Goal: Transaction & Acquisition: Purchase product/service

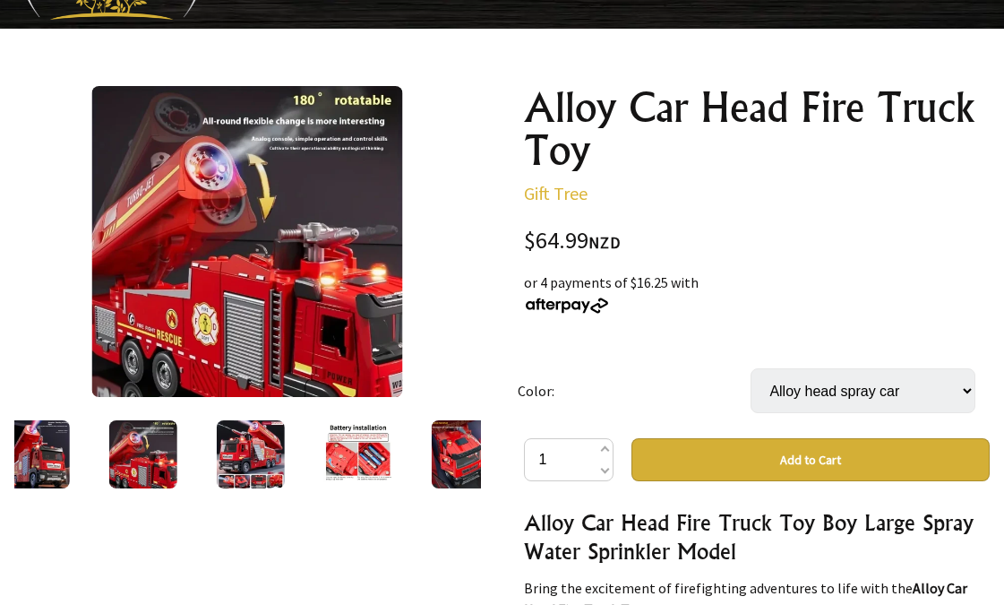
scroll to position [147, 0]
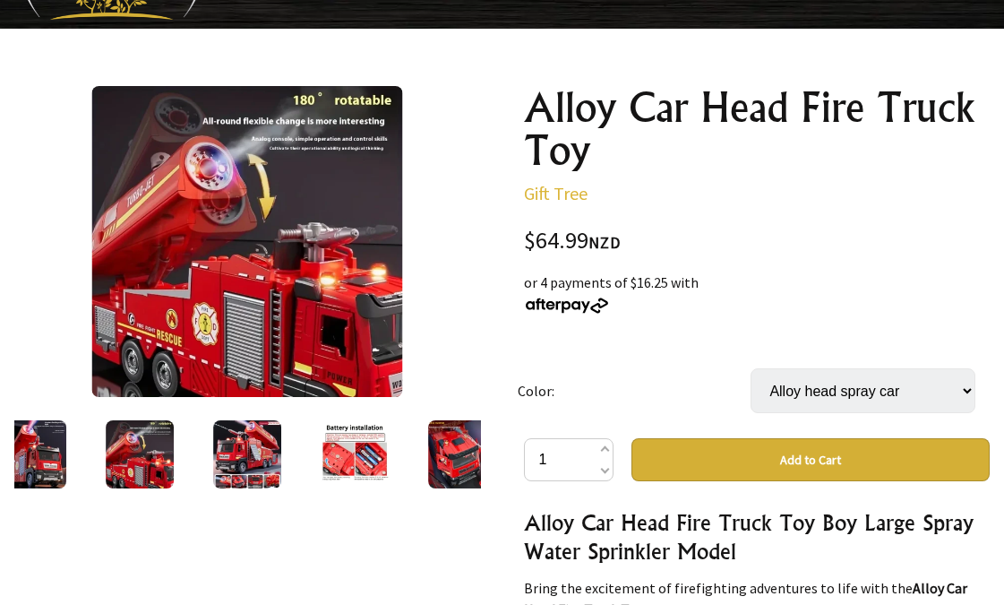
click at [231, 440] on img at bounding box center [247, 454] width 68 height 68
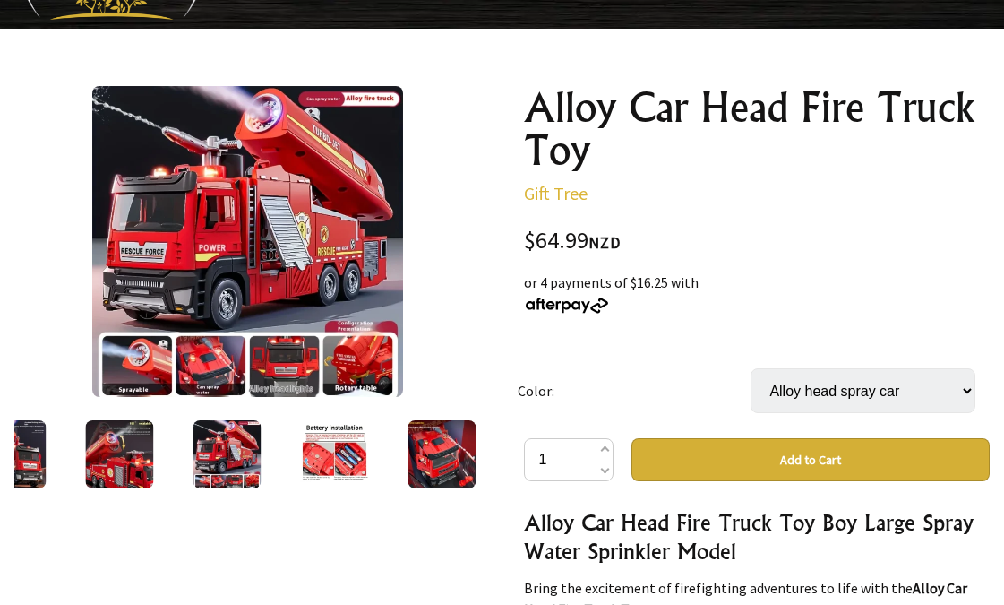
click at [263, 444] on div at bounding box center [227, 454] width 108 height 75
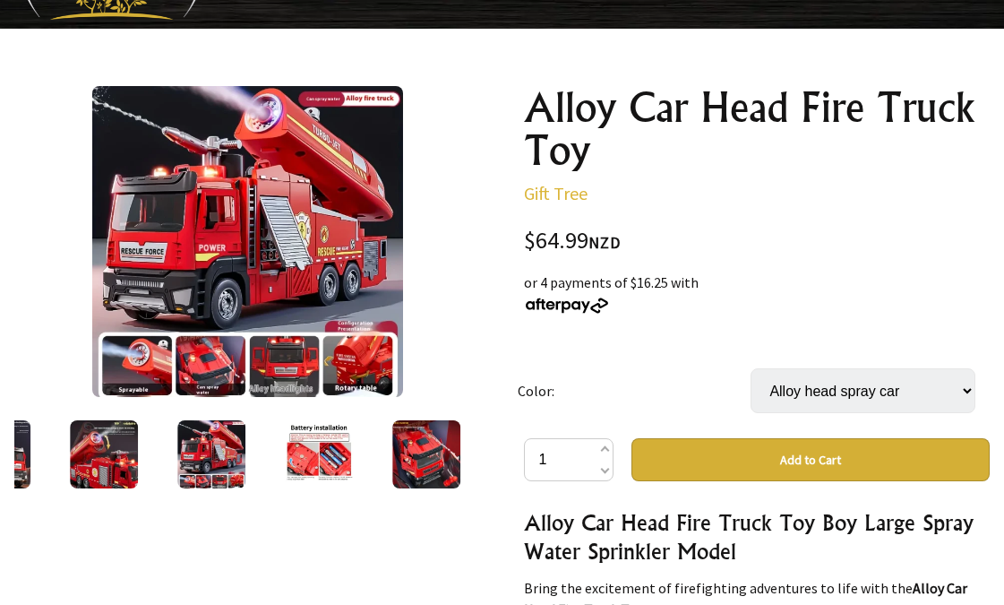
click at [221, 449] on img at bounding box center [211, 454] width 68 height 68
click at [314, 449] on img at bounding box center [319, 454] width 68 height 68
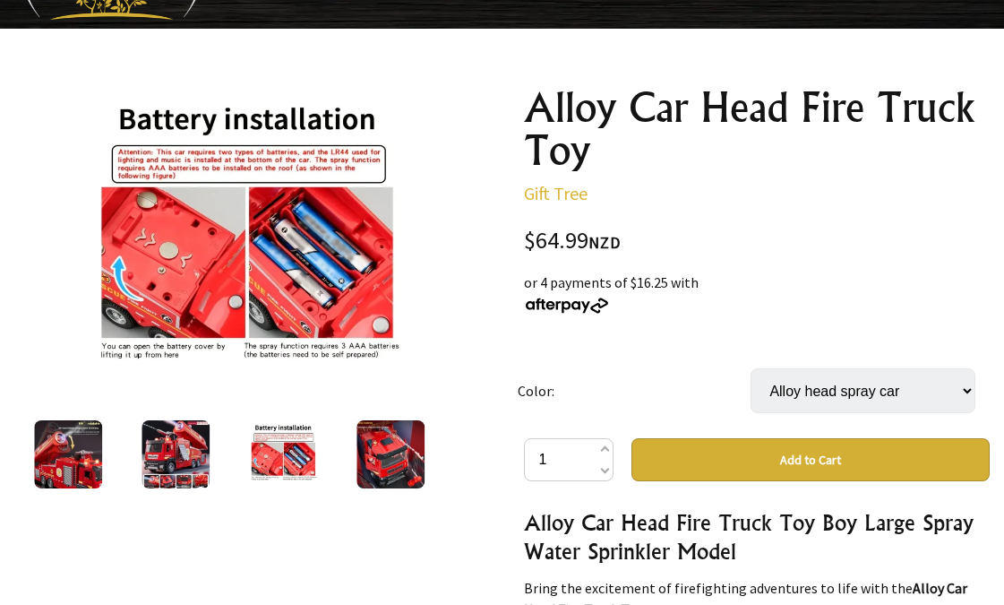
click at [381, 460] on img at bounding box center [391, 454] width 68 height 68
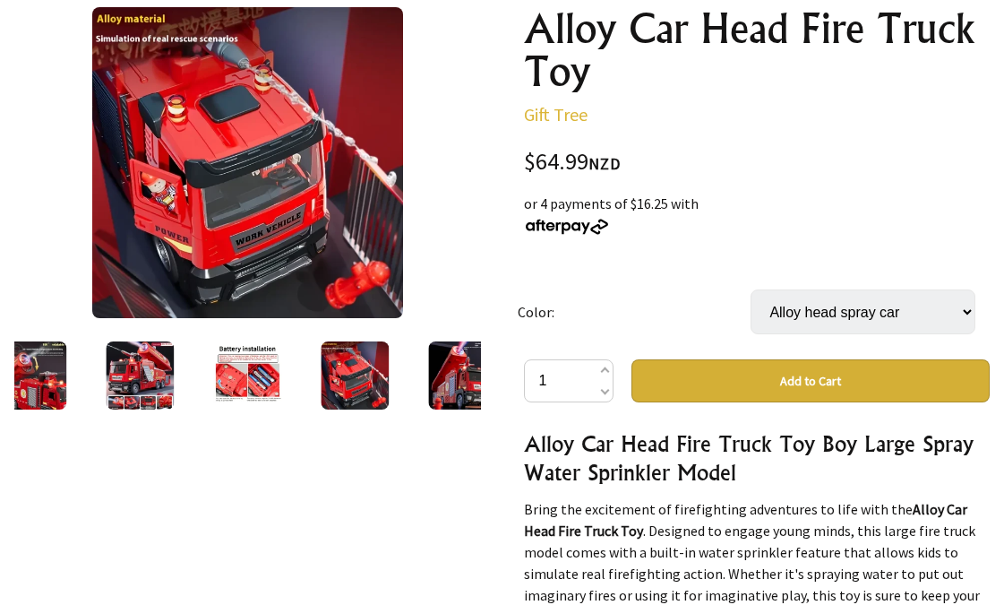
scroll to position [231, 0]
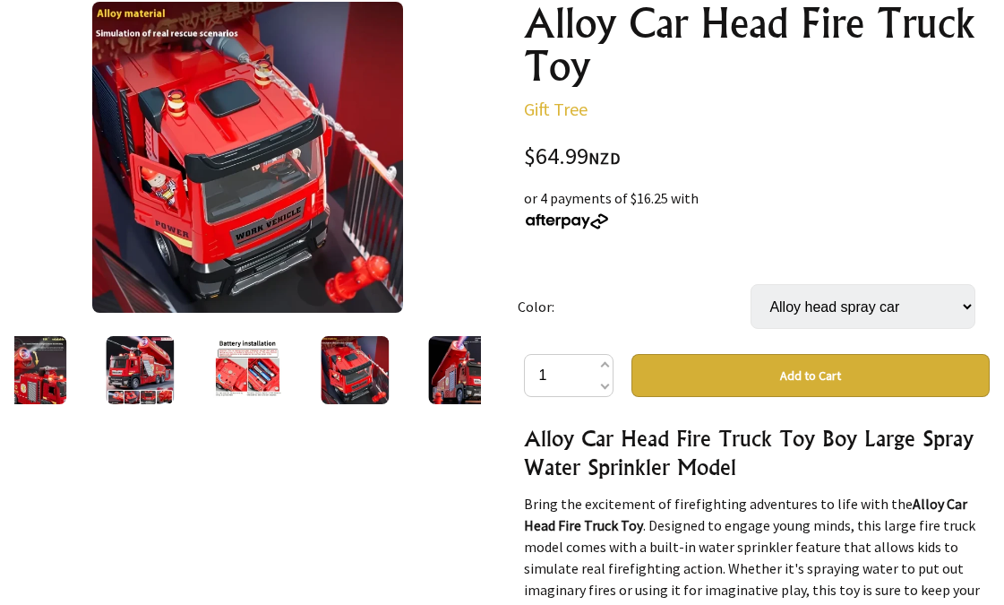
click at [462, 370] on img at bounding box center [462, 370] width 68 height 68
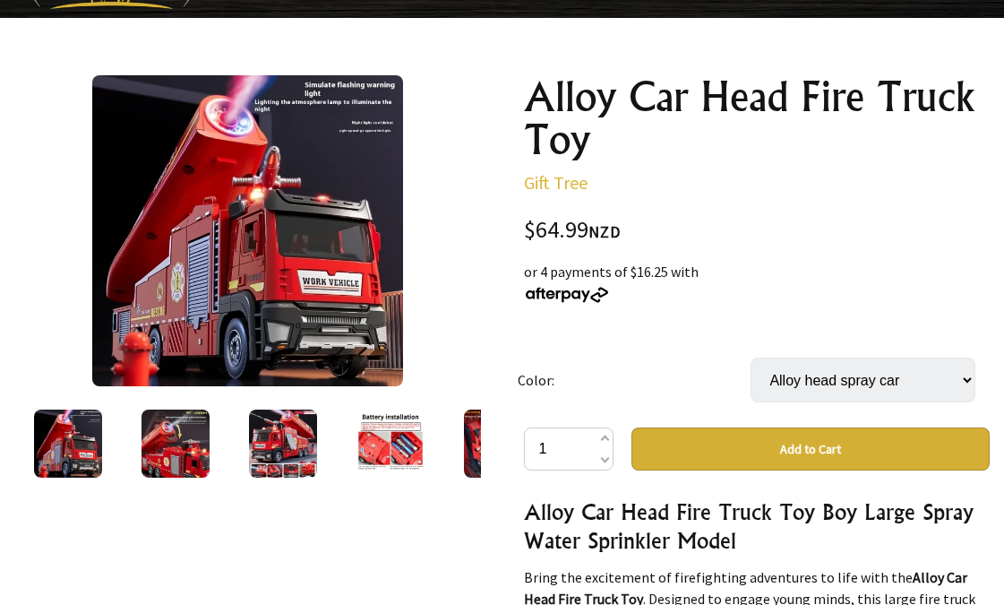
scroll to position [180, 0]
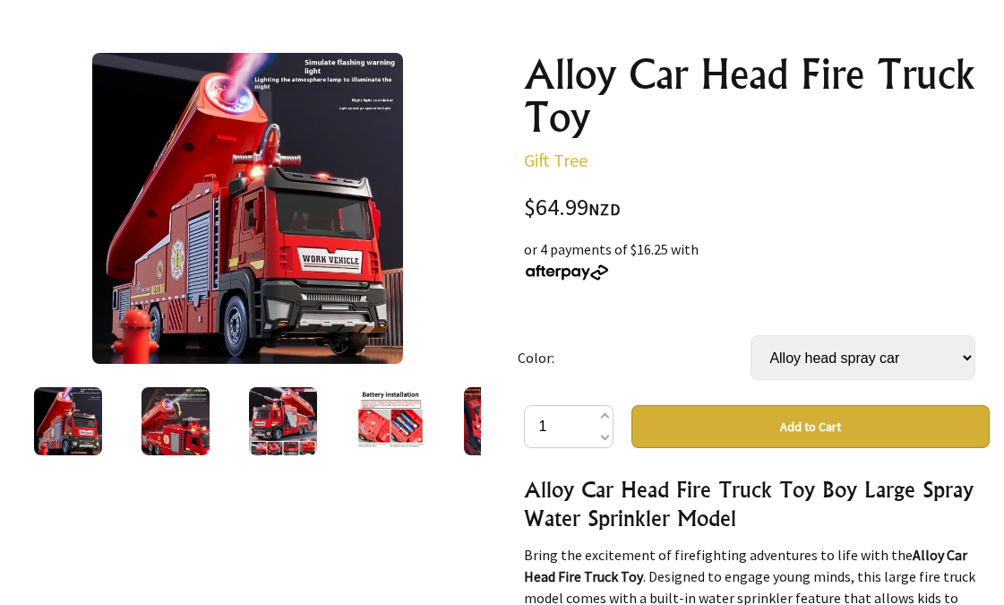
click at [84, 416] on img at bounding box center [68, 421] width 68 height 68
click at [156, 431] on img at bounding box center [176, 421] width 68 height 68
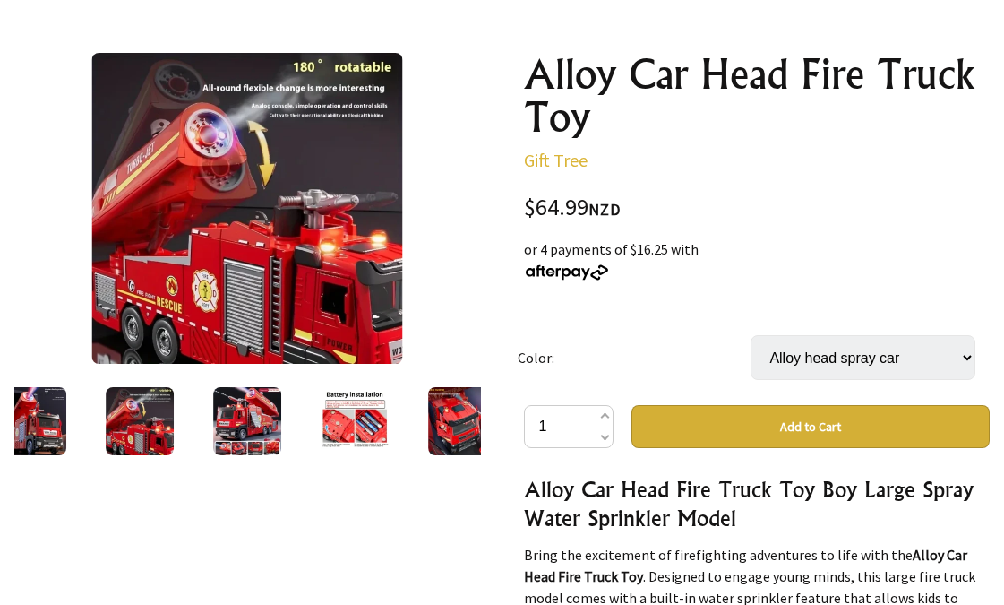
click at [227, 428] on img at bounding box center [247, 421] width 68 height 68
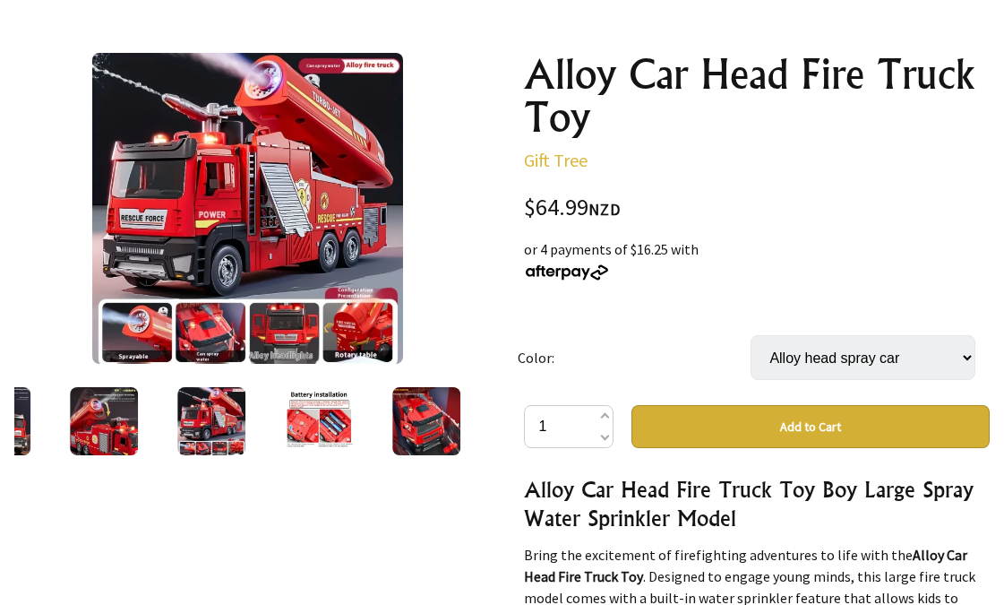
click at [268, 403] on div at bounding box center [319, 420] width 108 height 75
